Goal: Task Accomplishment & Management: Use online tool/utility

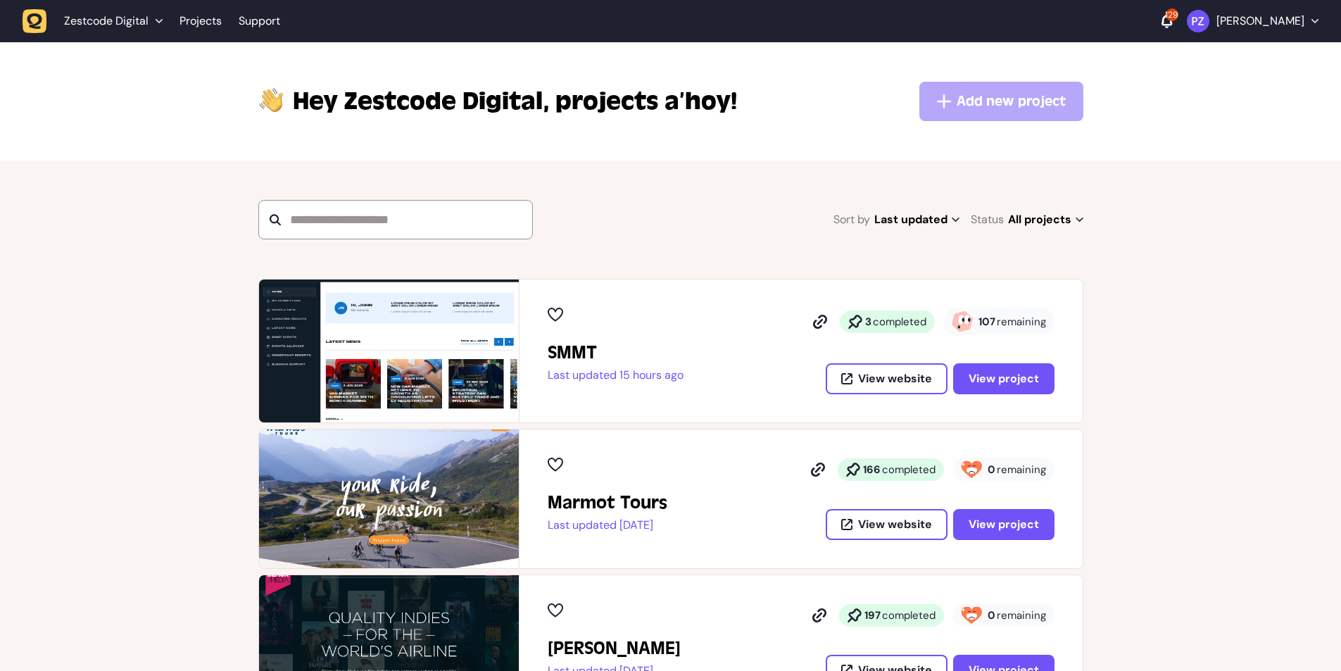
drag, startPoint x: 981, startPoint y: 324, endPoint x: 1065, endPoint y: 318, distance: 83.9
click at [1065, 318] on div "SMMT Last updated 15 hours ago 3 completed 107 remaining View website View proj…" at bounding box center [800, 350] width 563 height 143
click at [1018, 375] on span "View project" at bounding box center [1003, 378] width 70 height 11
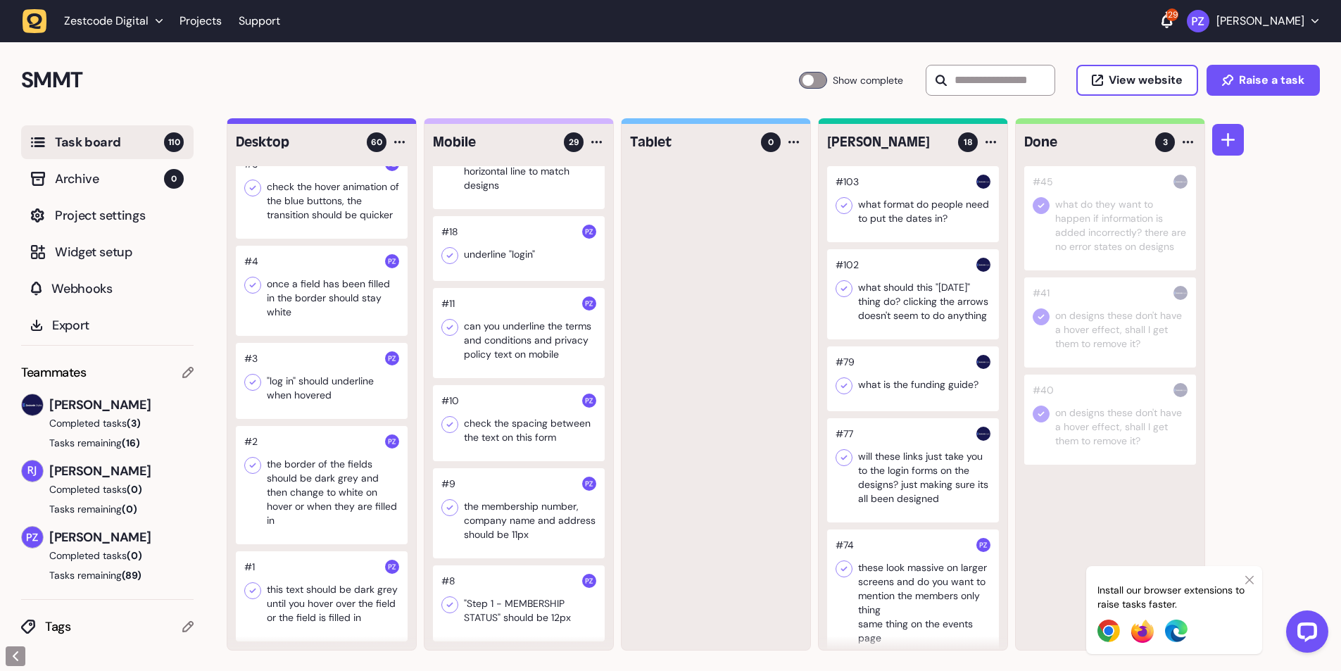
scroll to position [1103, 0]
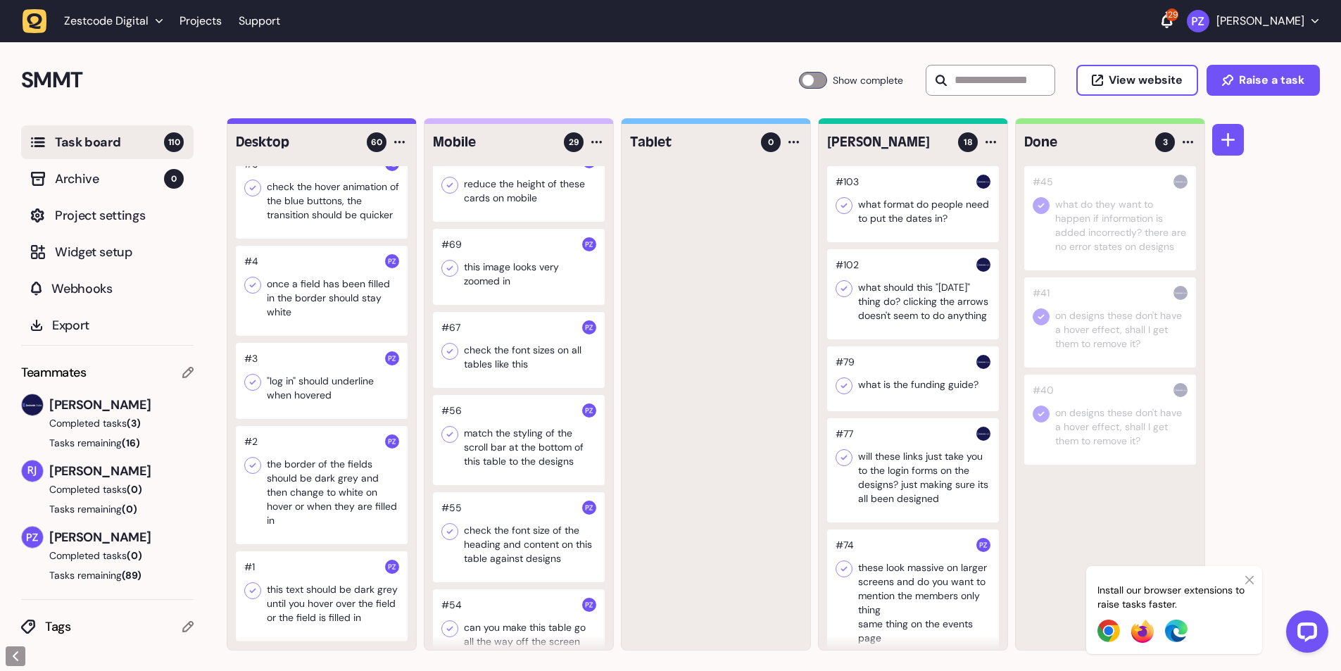
click at [278, 383] on div at bounding box center [322, 381] width 172 height 76
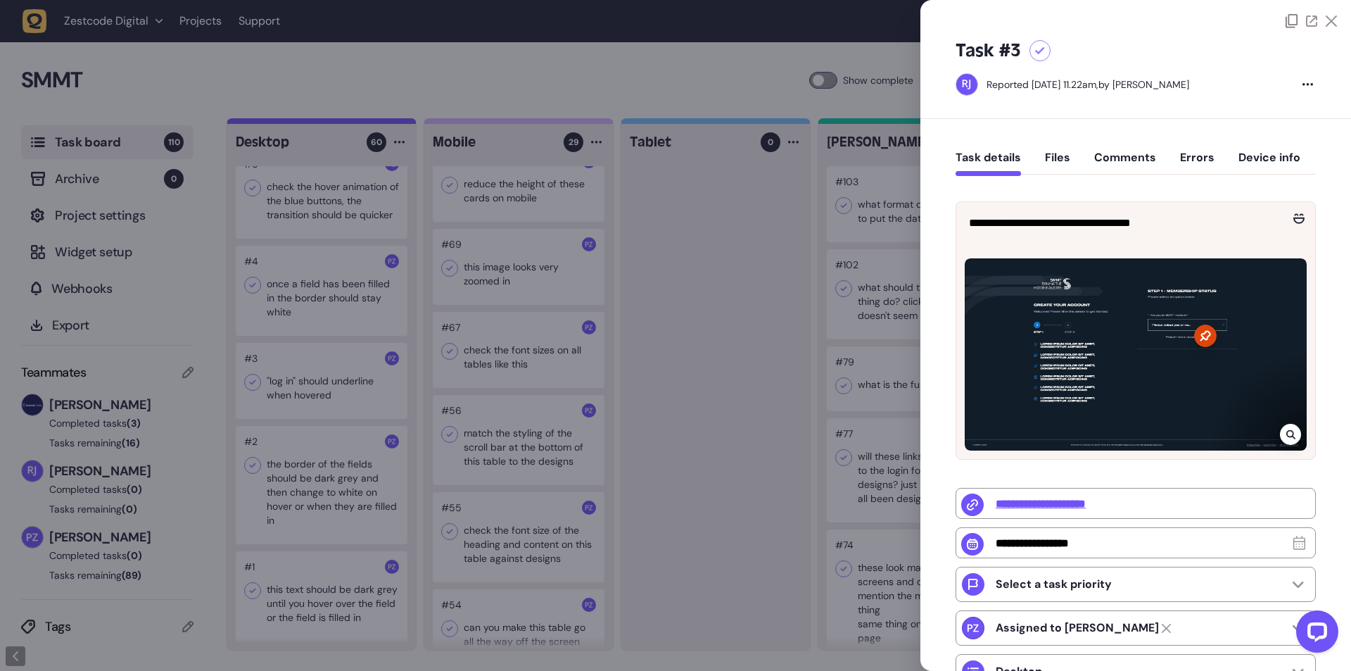
click at [1286, 434] on icon at bounding box center [1290, 434] width 9 height 11
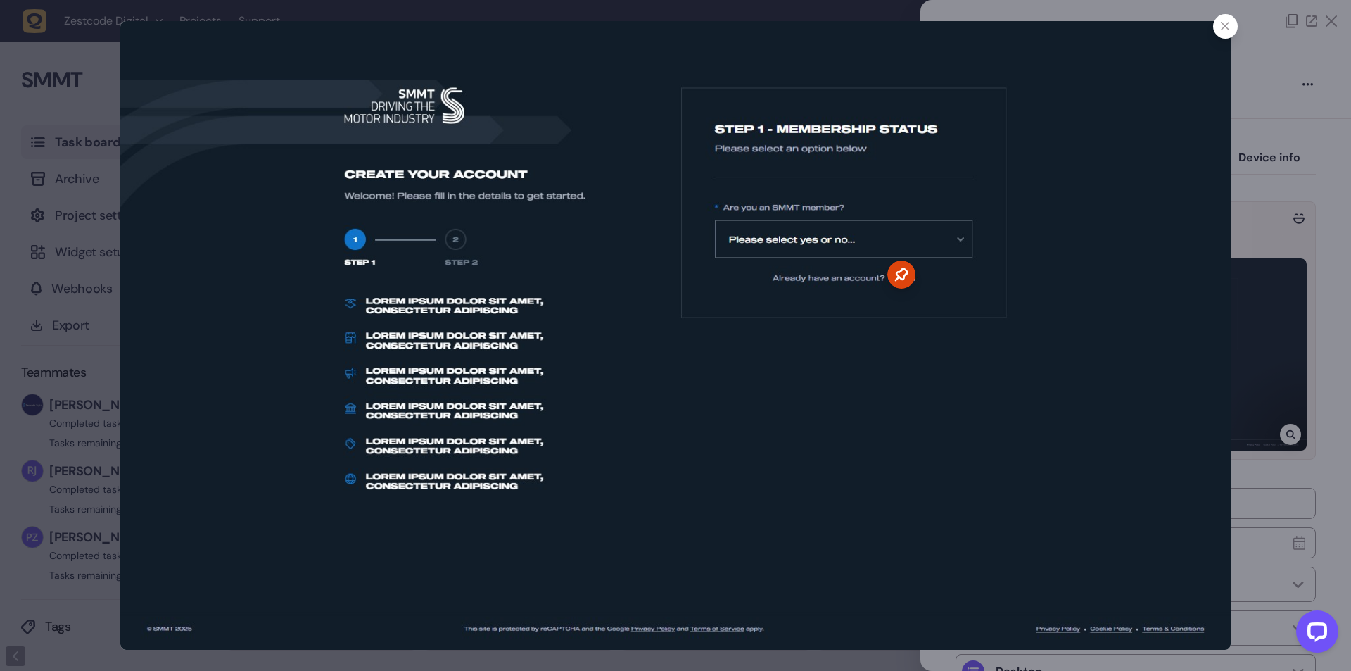
click at [1286, 261] on div at bounding box center [675, 335] width 1351 height 671
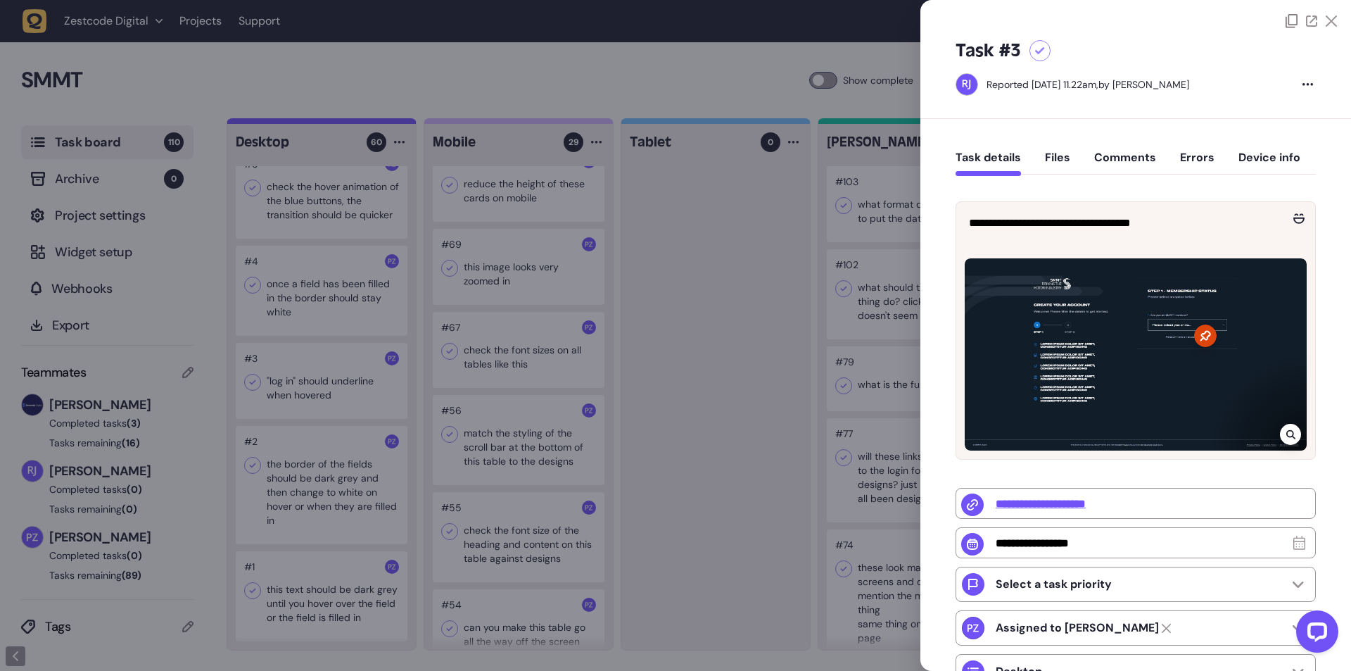
click at [290, 380] on div at bounding box center [675, 335] width 1351 height 671
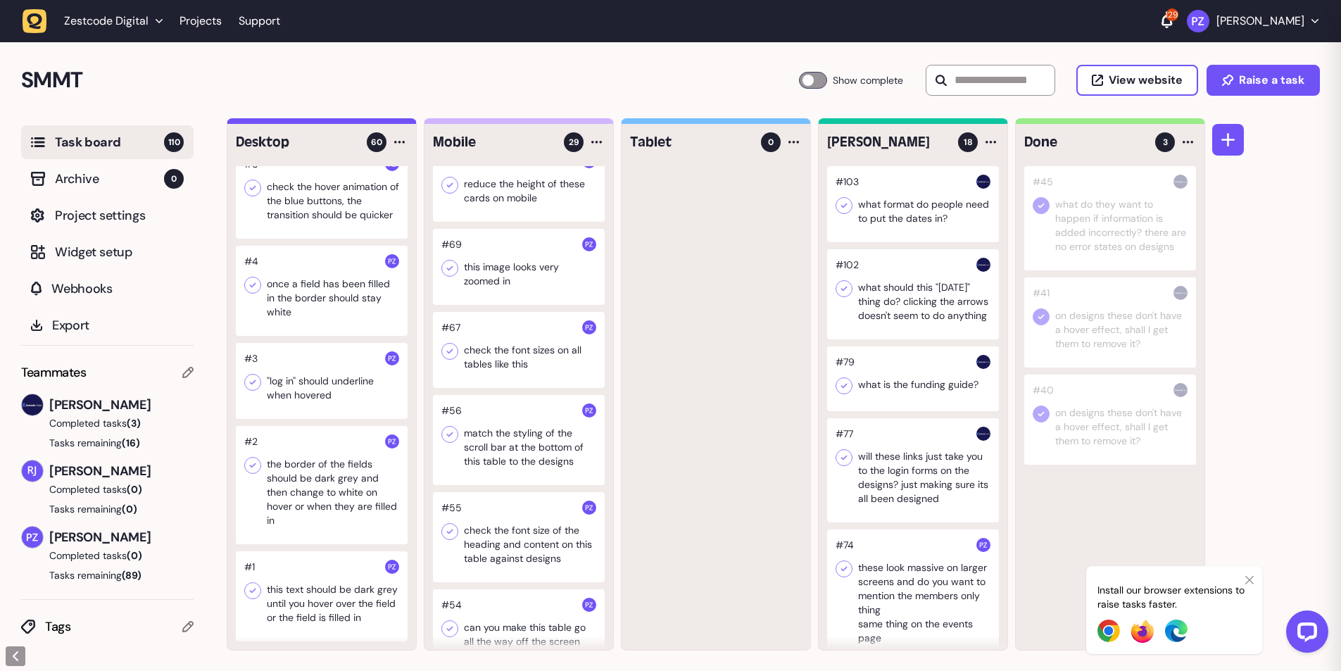
click at [317, 279] on div at bounding box center [322, 291] width 172 height 90
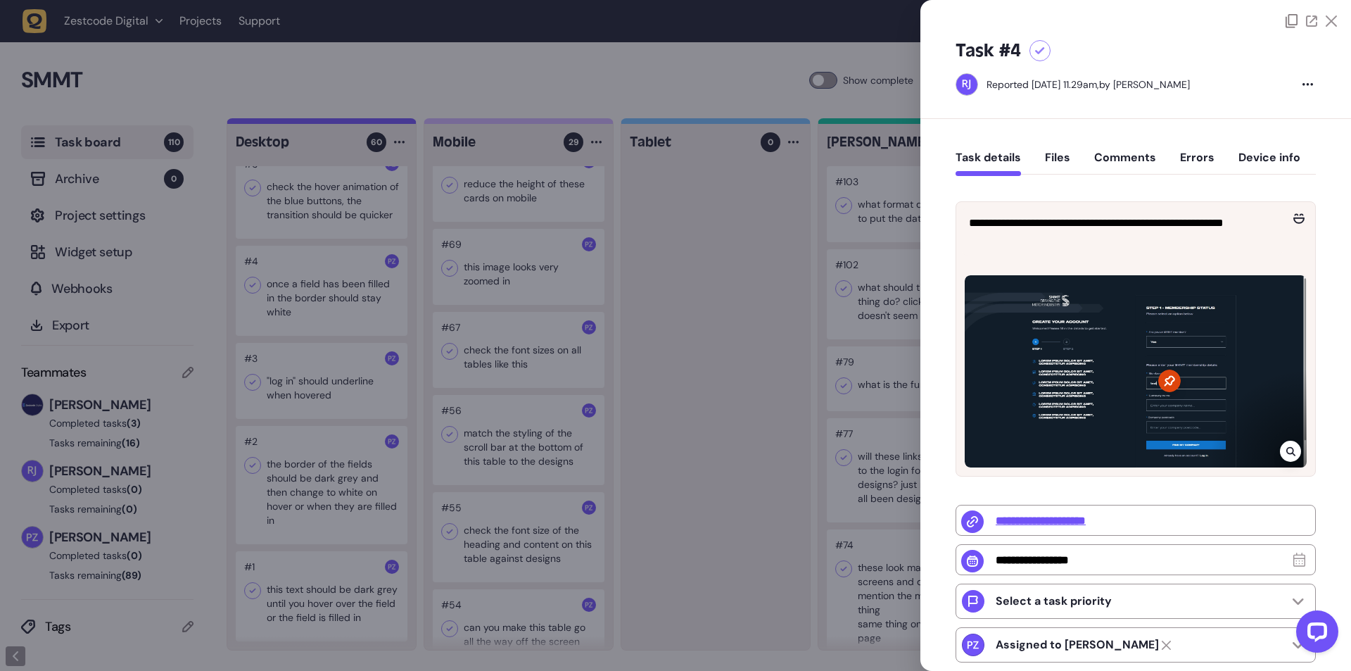
click at [1290, 449] on icon at bounding box center [1290, 451] width 9 height 9
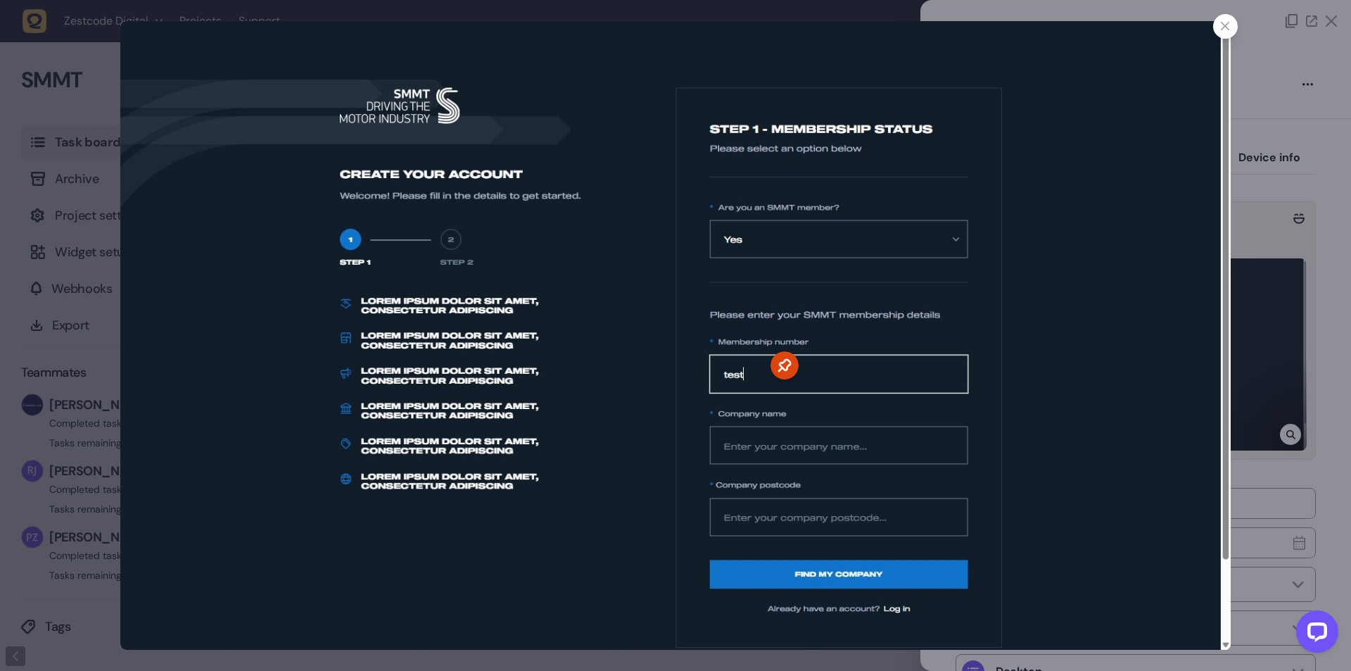
drag, startPoint x: 700, startPoint y: 418, endPoint x: 713, endPoint y: 393, distance: 28.3
click at [700, 419] on img at bounding box center [675, 335] width 1110 height 628
click at [1274, 275] on div at bounding box center [675, 335] width 1351 height 671
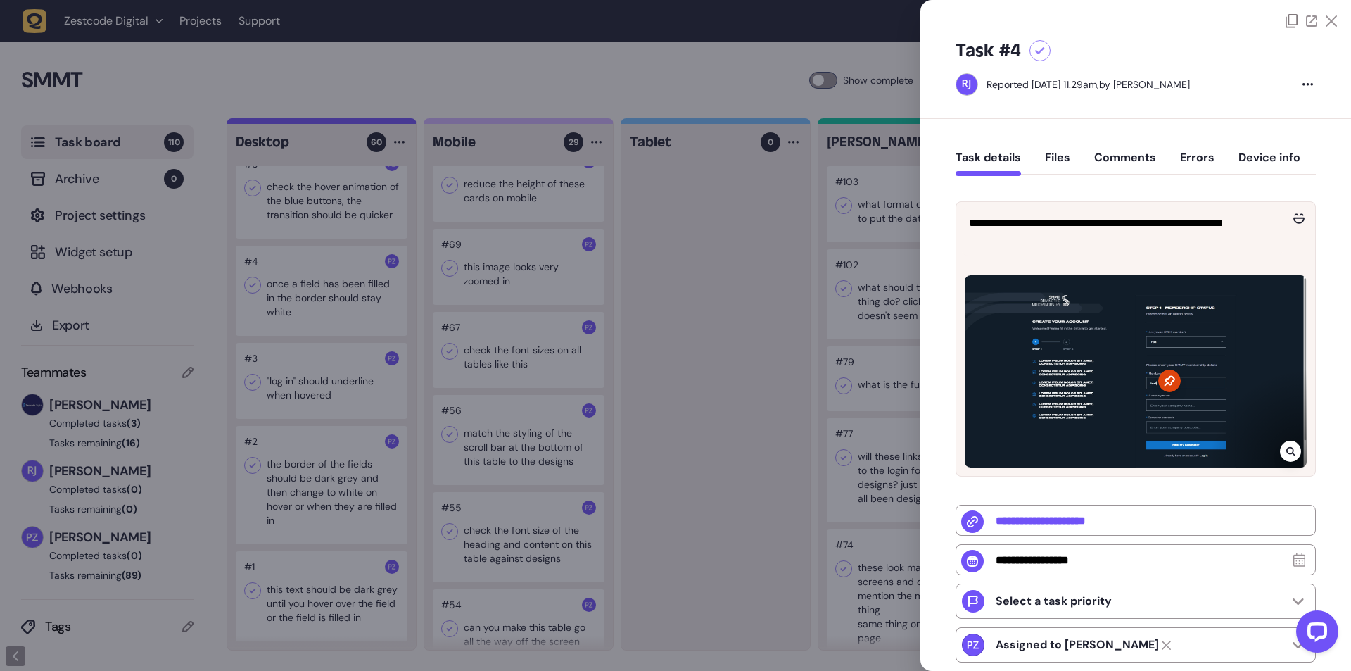
click at [285, 281] on div at bounding box center [675, 335] width 1351 height 671
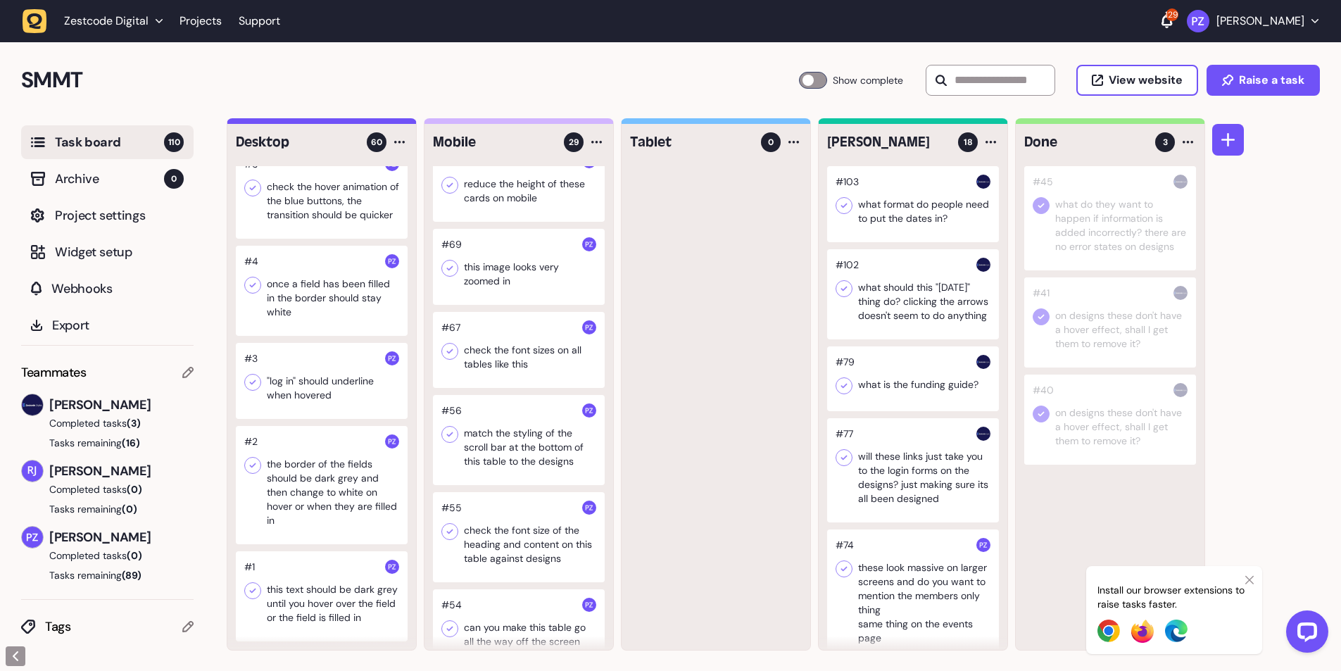
click at [289, 200] on div at bounding box center [322, 193] width 172 height 90
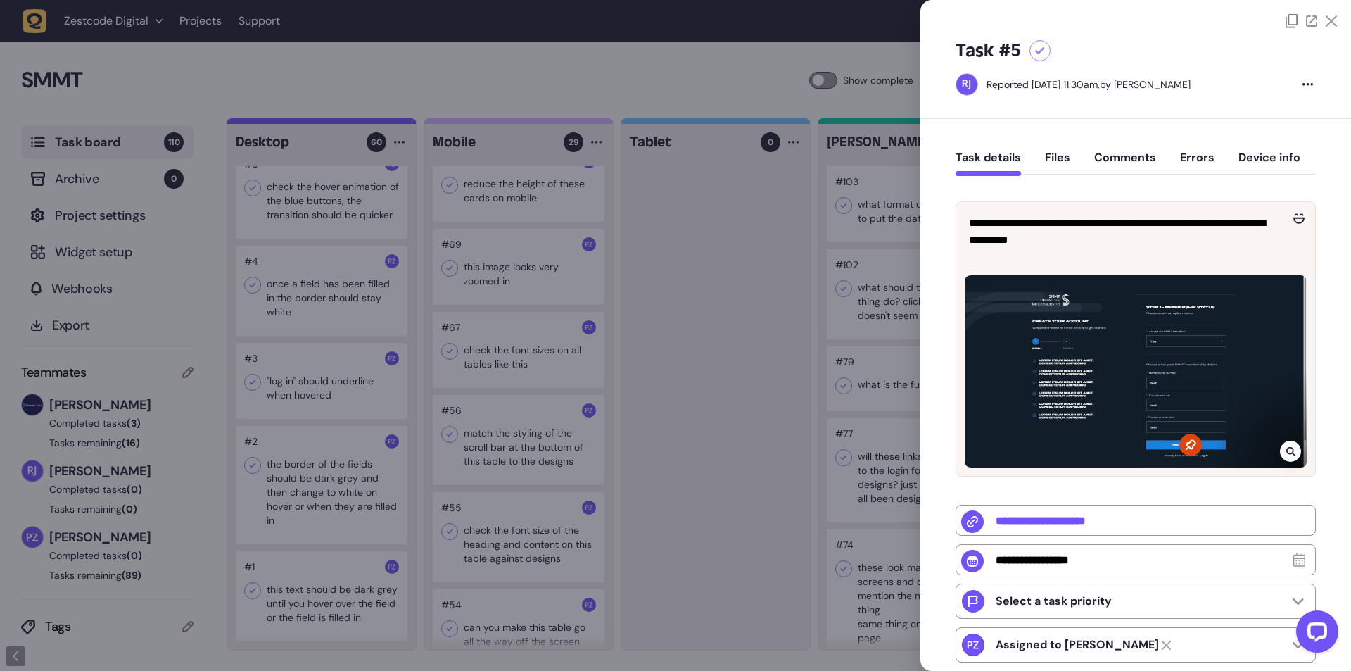
click at [592, 313] on div at bounding box center [675, 335] width 1351 height 671
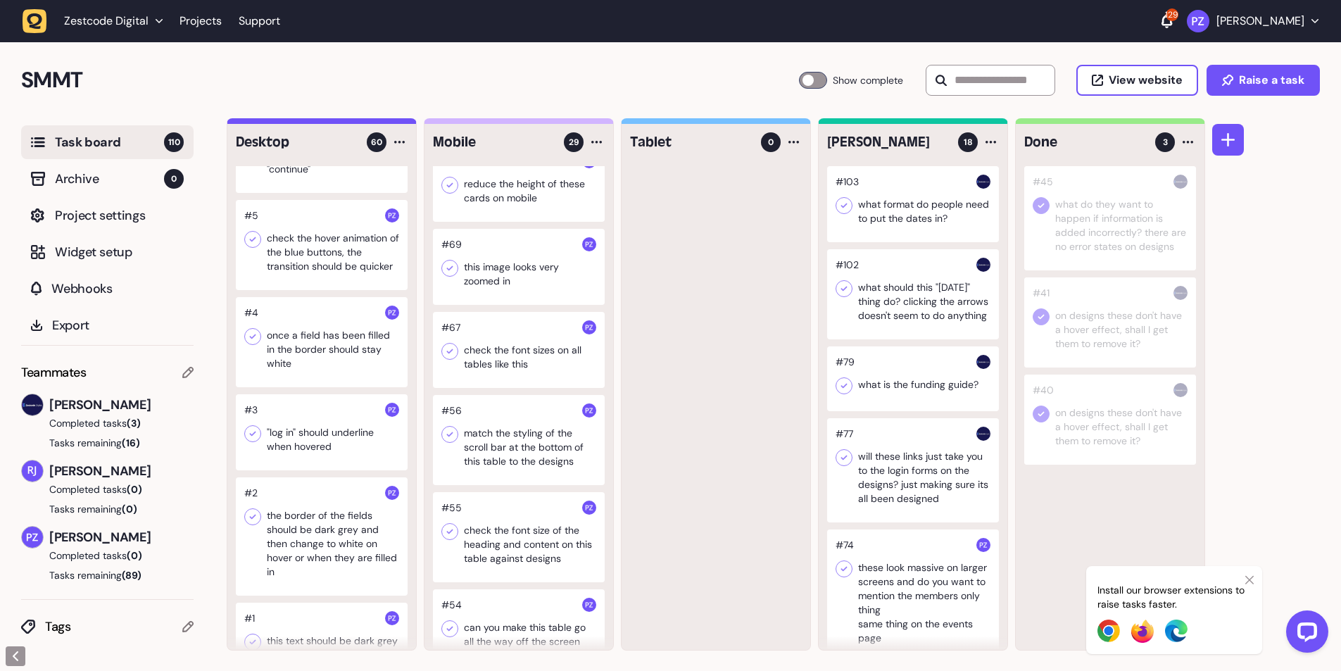
scroll to position [5118, 0]
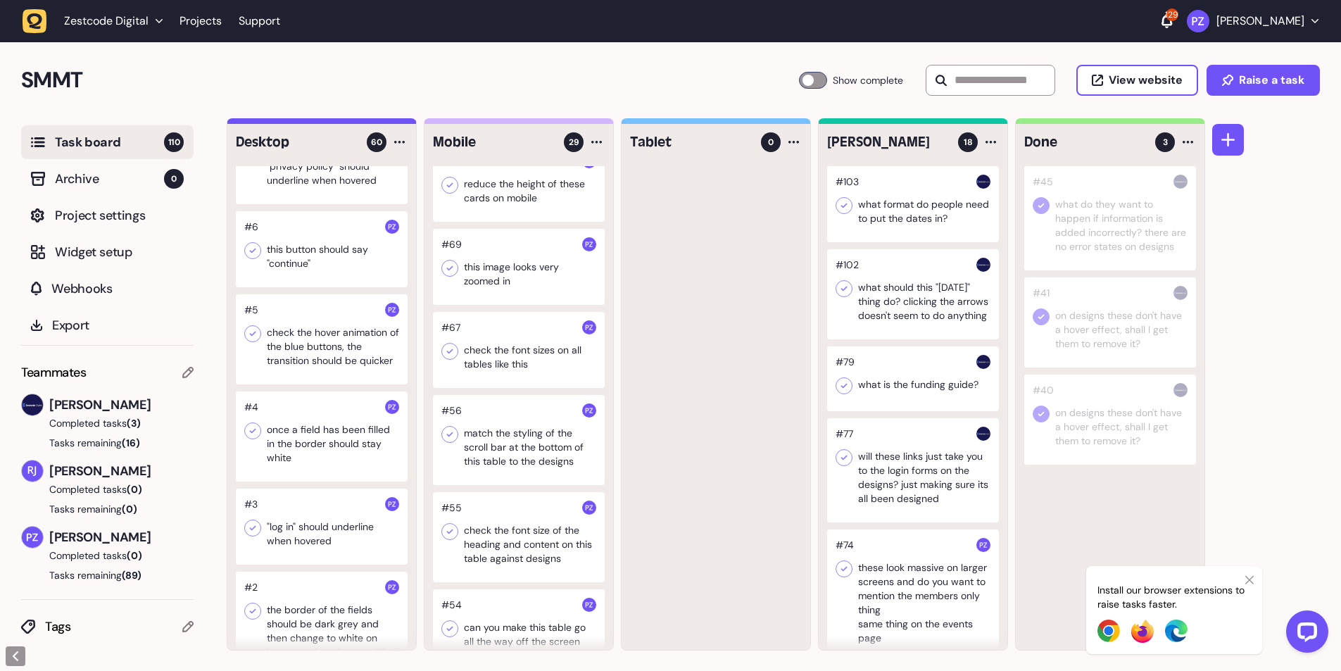
click at [302, 286] on div at bounding box center [322, 249] width 172 height 76
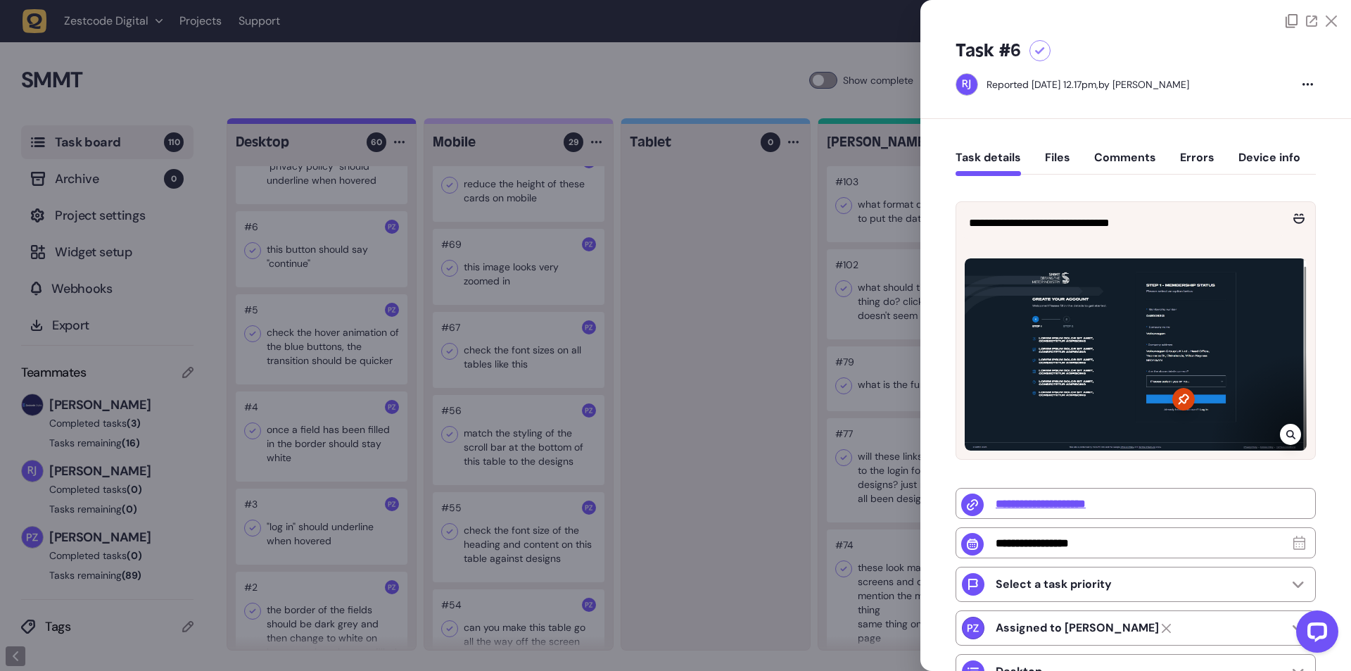
click at [754, 377] on div at bounding box center [675, 335] width 1351 height 671
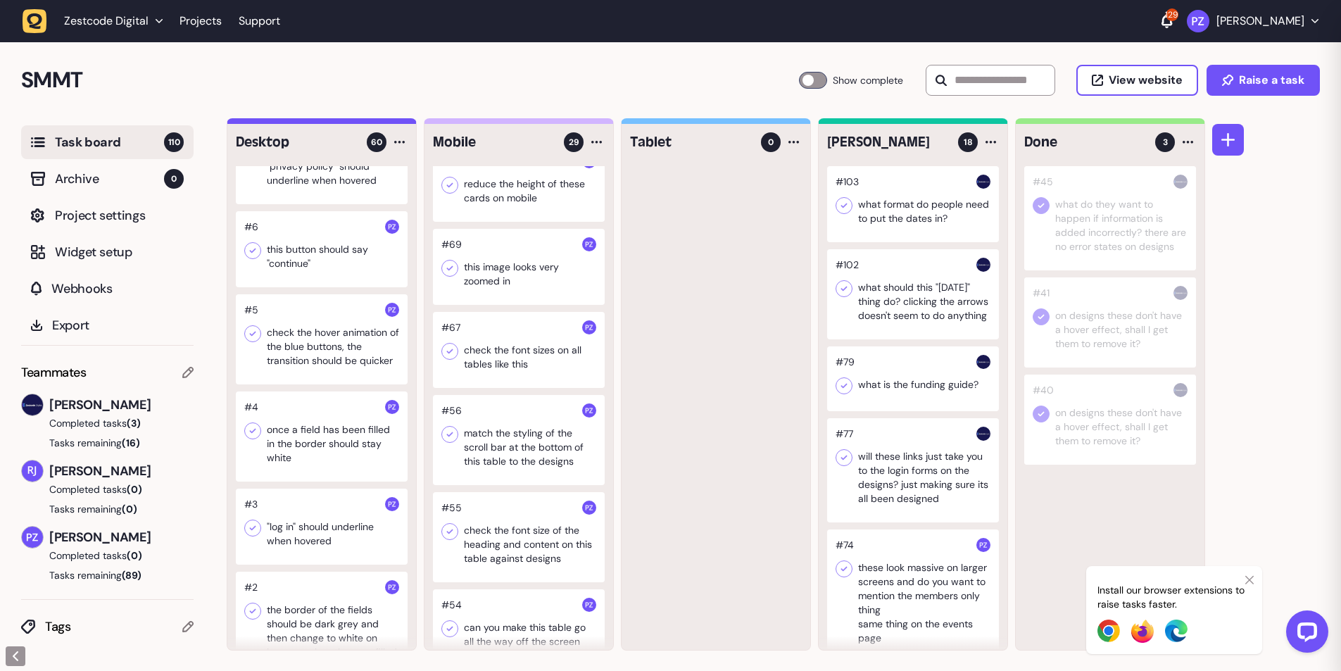
scroll to position [5024, 0]
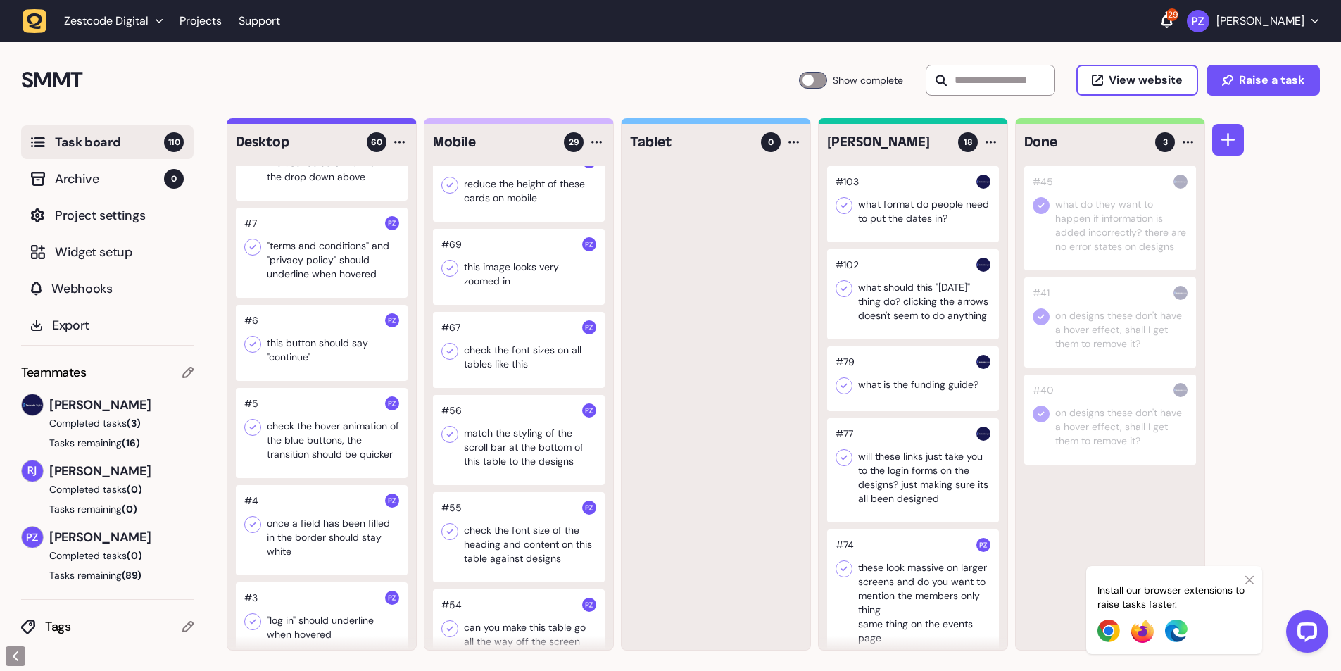
click at [301, 298] on div at bounding box center [322, 253] width 172 height 90
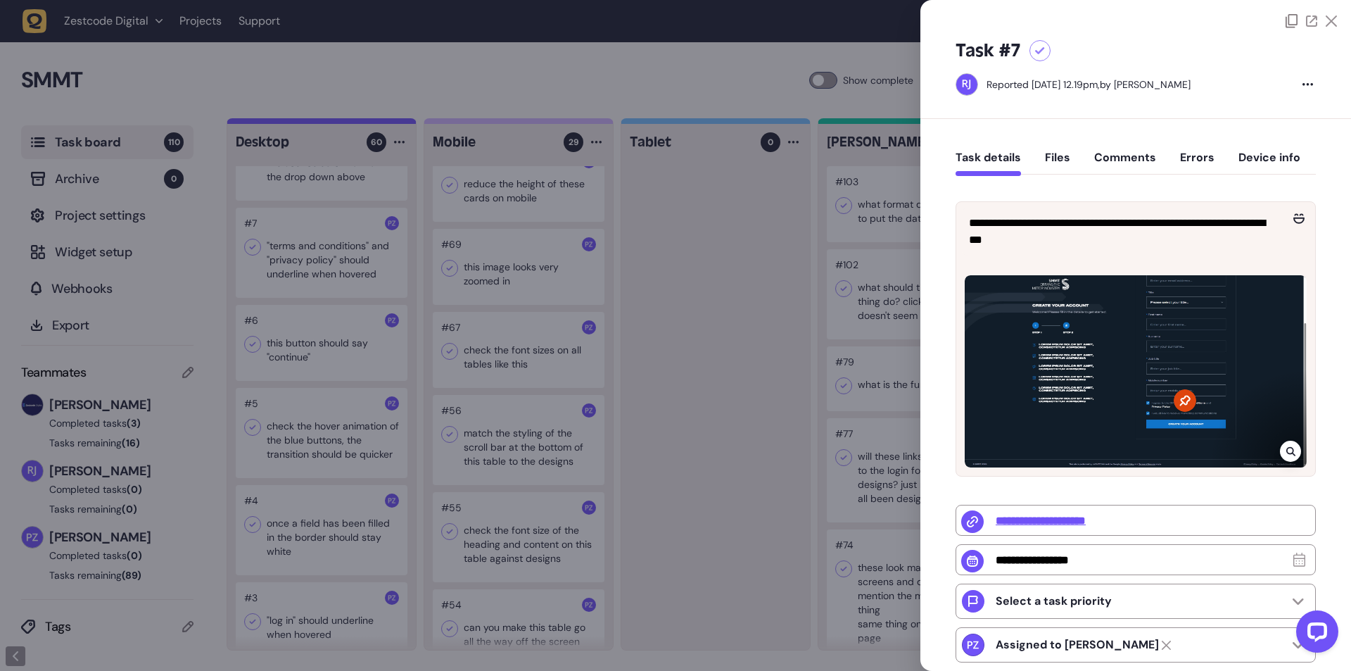
click at [487, 464] on div at bounding box center [675, 335] width 1351 height 671
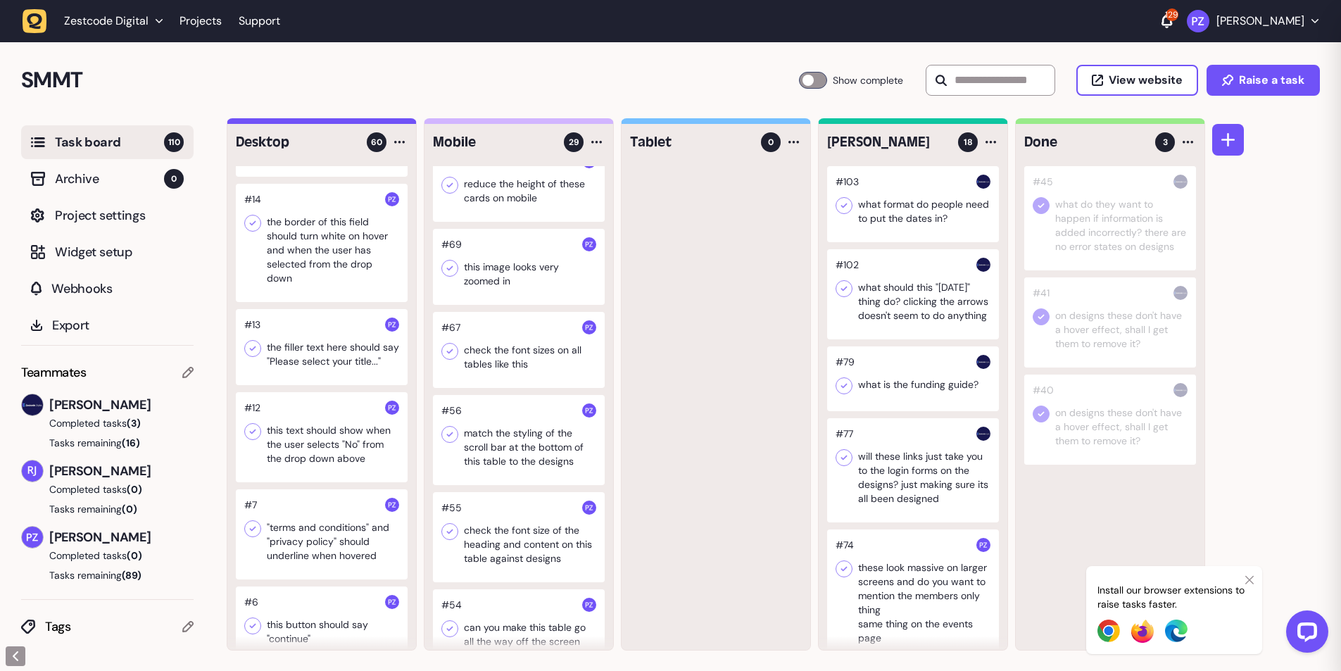
scroll to position [4461, 0]
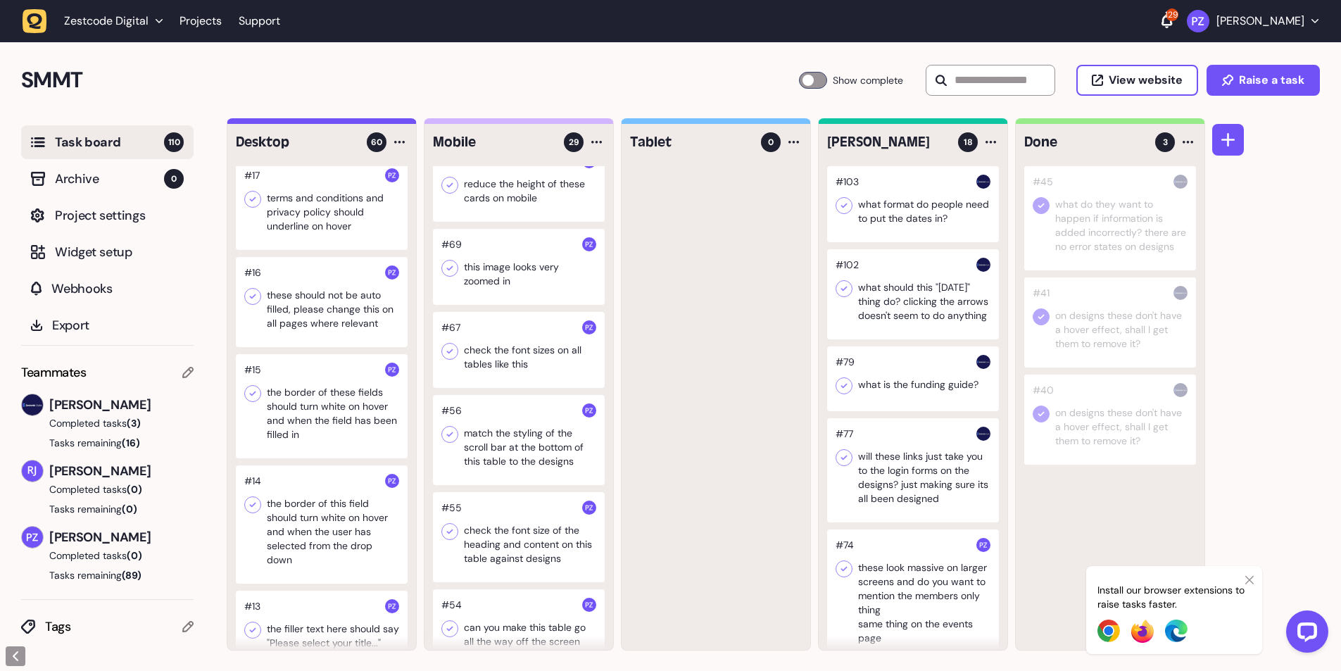
click at [299, 315] on div at bounding box center [322, 302] width 172 height 90
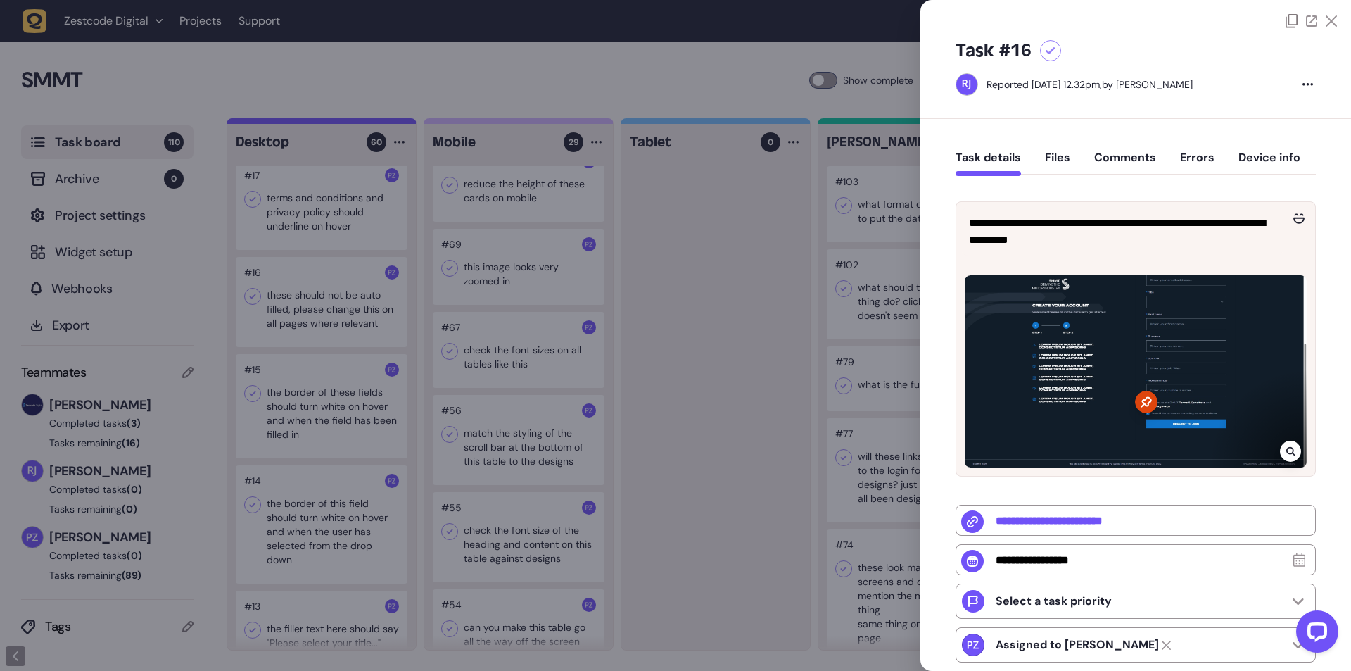
click at [1157, 320] on div at bounding box center [1136, 371] width 342 height 192
click at [877, 281] on div at bounding box center [675, 335] width 1351 height 671
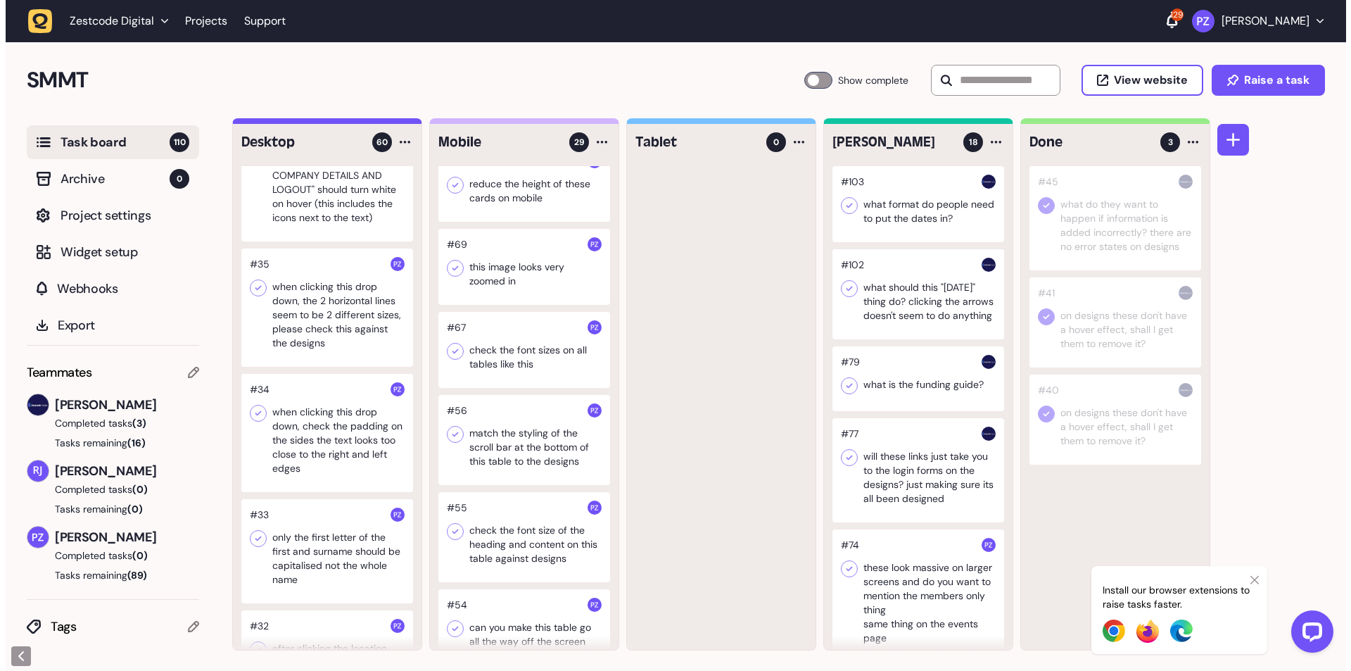
scroll to position [2960, 0]
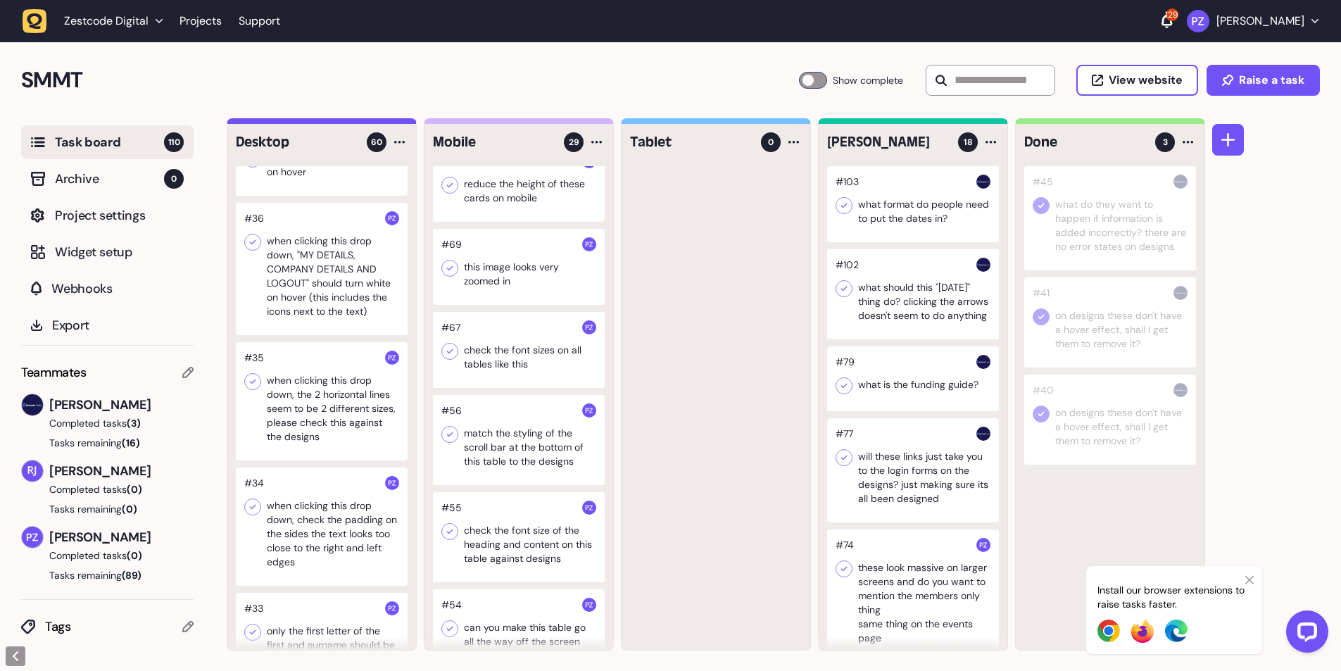
click at [310, 287] on div at bounding box center [322, 269] width 172 height 132
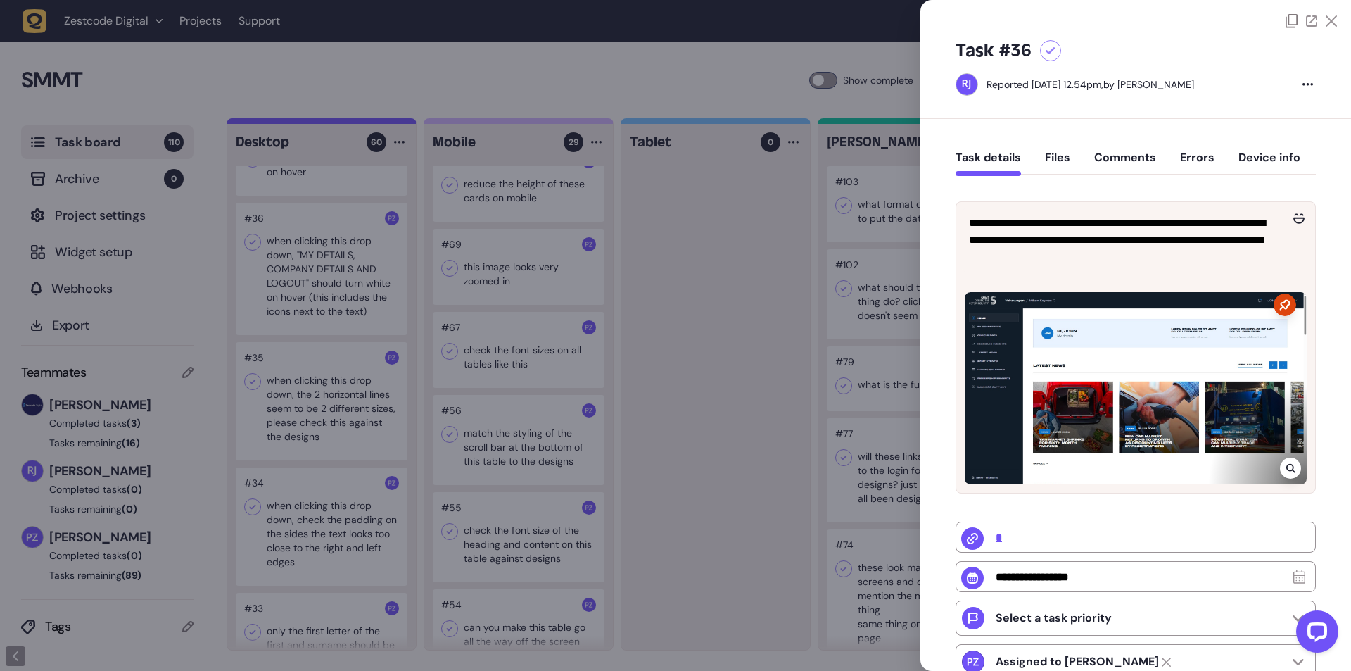
click at [1286, 464] on icon at bounding box center [1290, 467] width 9 height 11
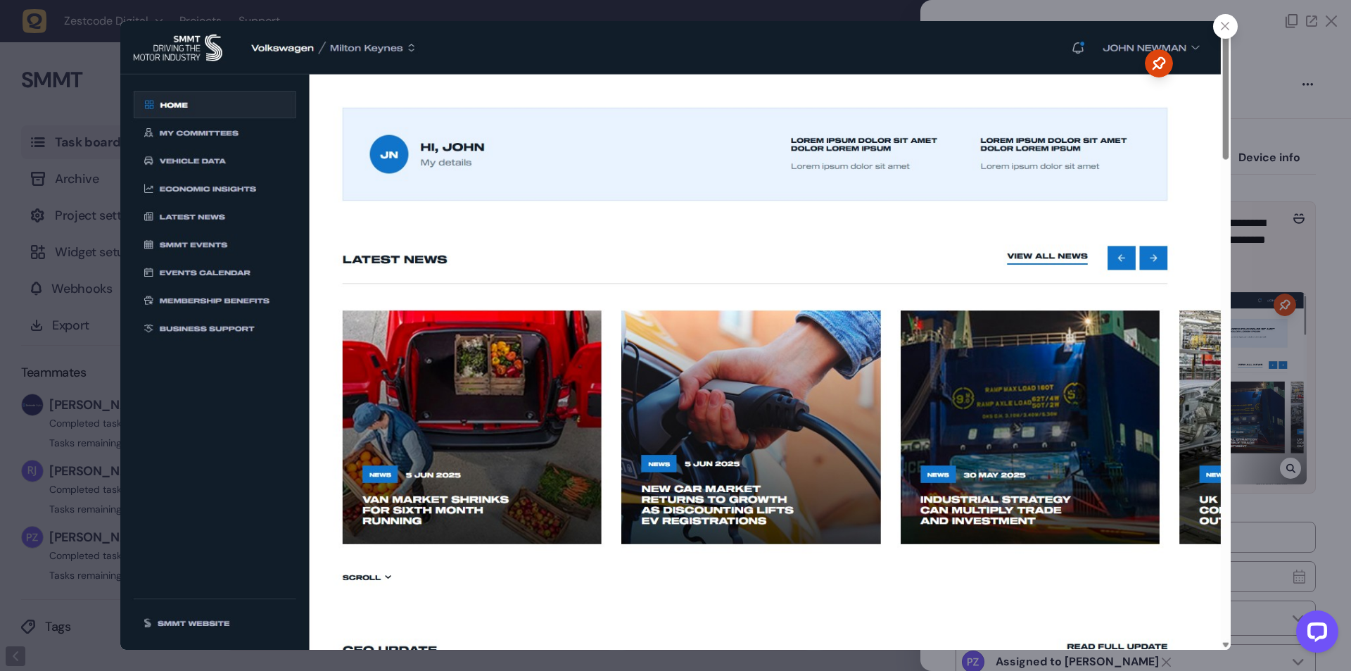
click at [1299, 196] on div at bounding box center [675, 335] width 1351 height 671
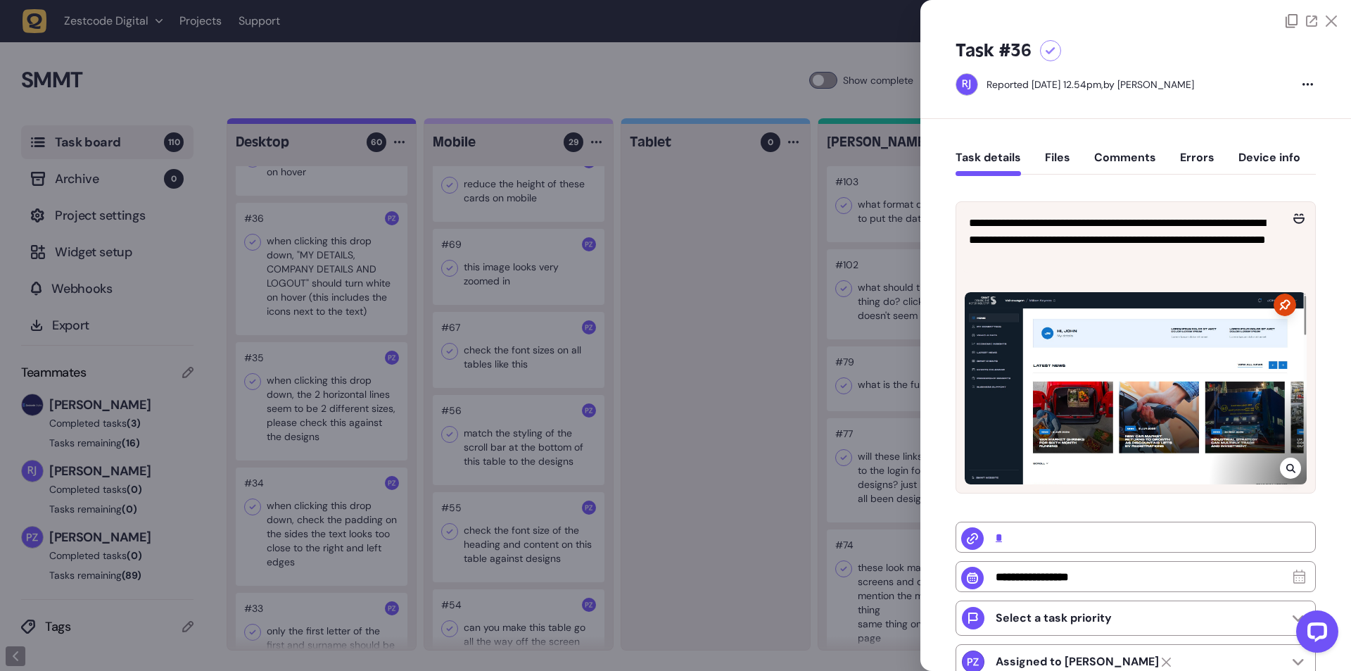
drag, startPoint x: 1265, startPoint y: 81, endPoint x: 984, endPoint y: 92, distance: 281.0
click at [984, 92] on div "Reported [DATE] 12.54pm, by [PERSON_NAME]" at bounding box center [1128, 84] width 344 height 23
